Goal: Task Accomplishment & Management: Use online tool/utility

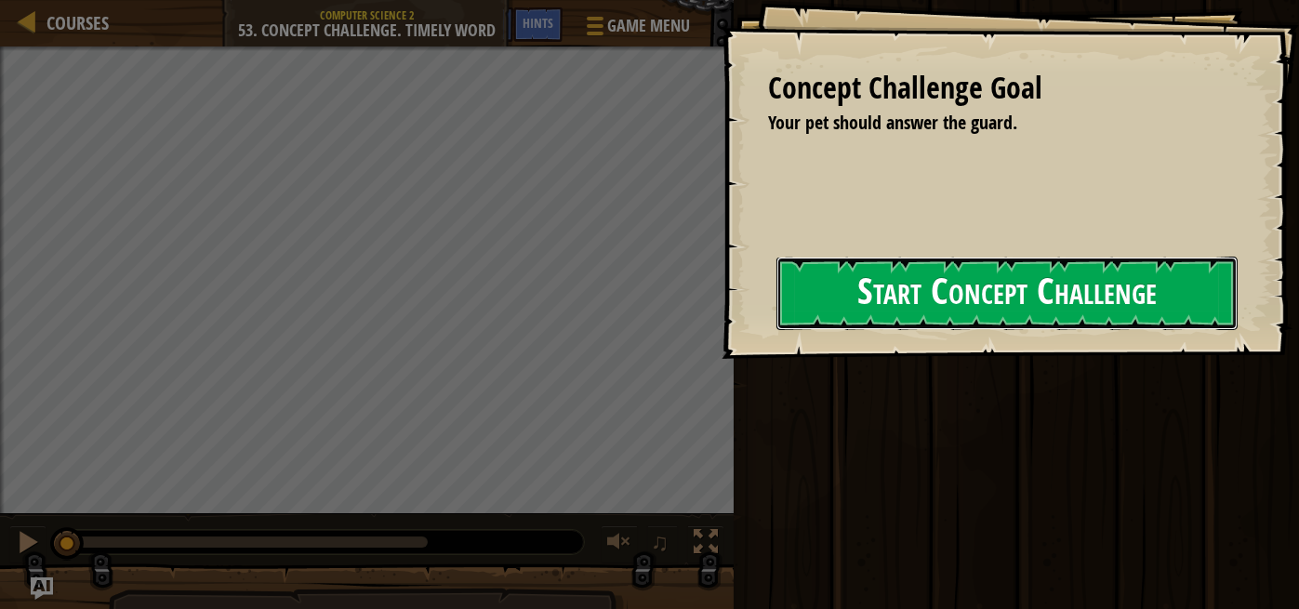
click at [848, 308] on button "Start Concept Challenge" at bounding box center [1006, 293] width 461 height 73
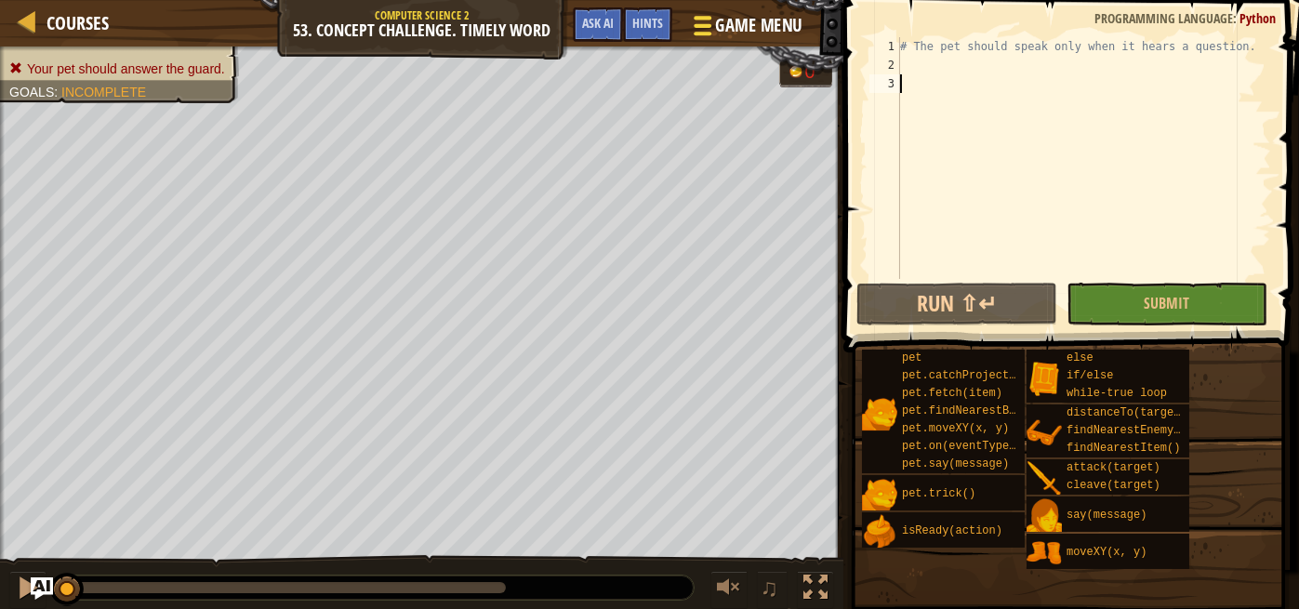
click at [705, 25] on span at bounding box center [703, 26] width 18 height 4
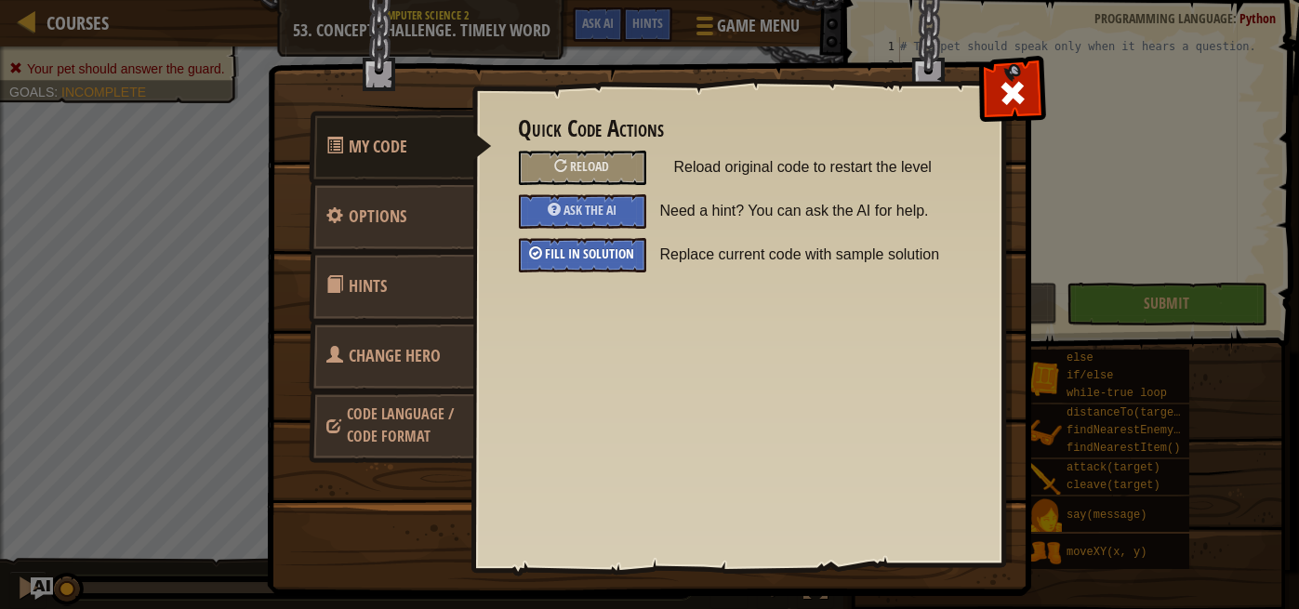
click at [597, 252] on span "Fill in solution" at bounding box center [590, 254] width 89 height 18
click at [999, 90] on span at bounding box center [1013, 93] width 30 height 30
